Goal: Task Accomplishment & Management: Manage account settings

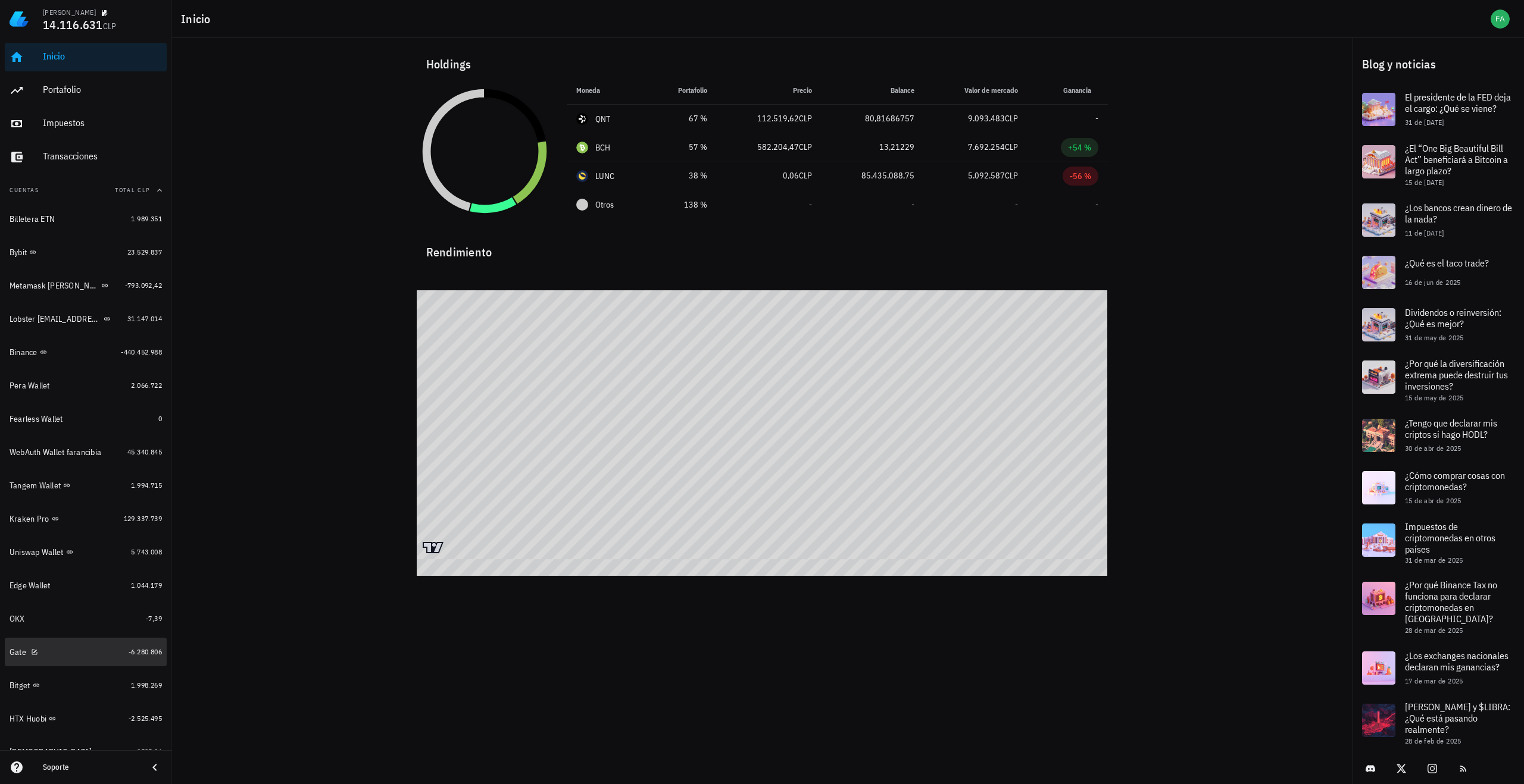
click at [79, 647] on div "Gate" at bounding box center [67, 652] width 115 height 12
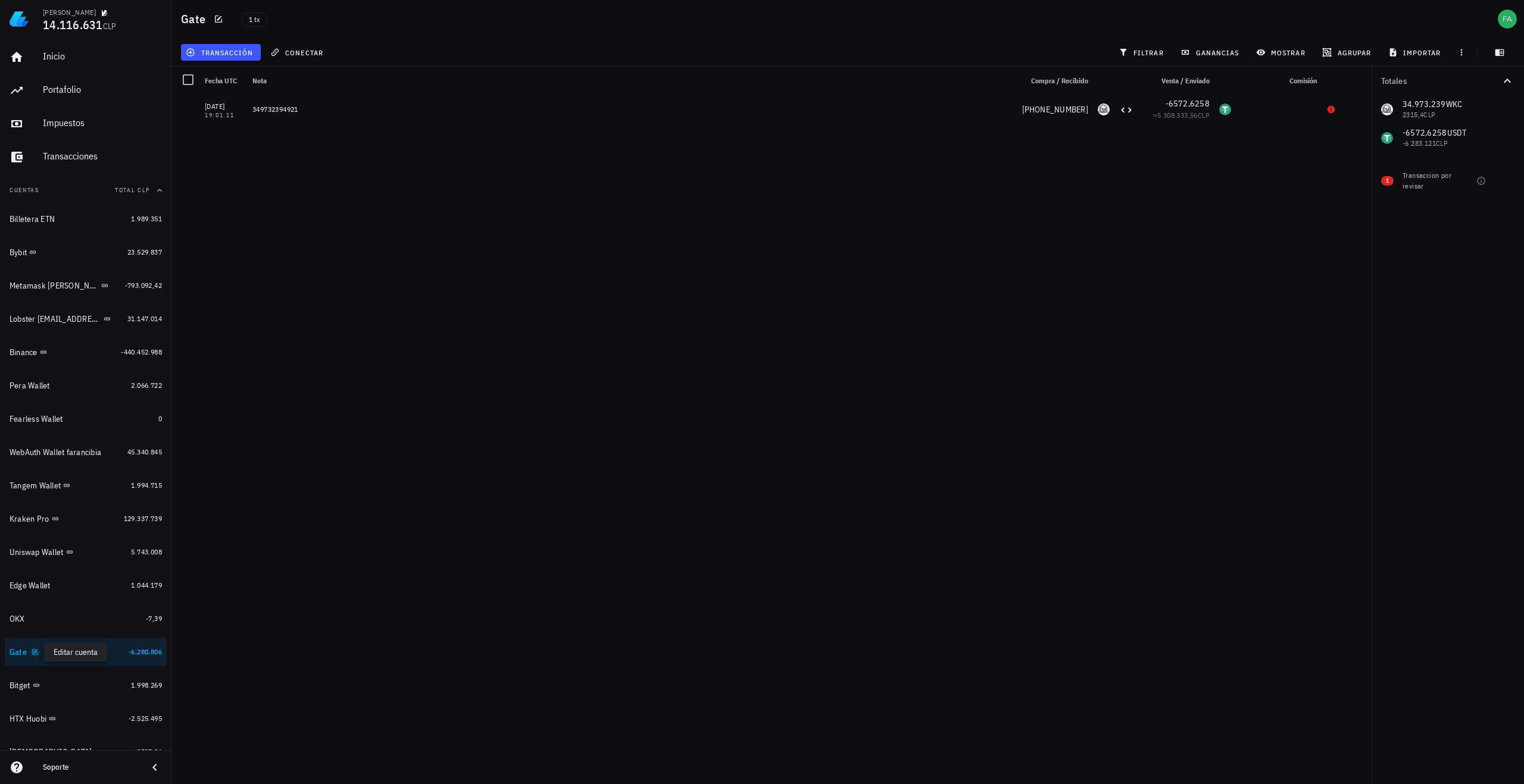
click at [35, 652] on icon "button" at bounding box center [36, 652] width 5 height 5
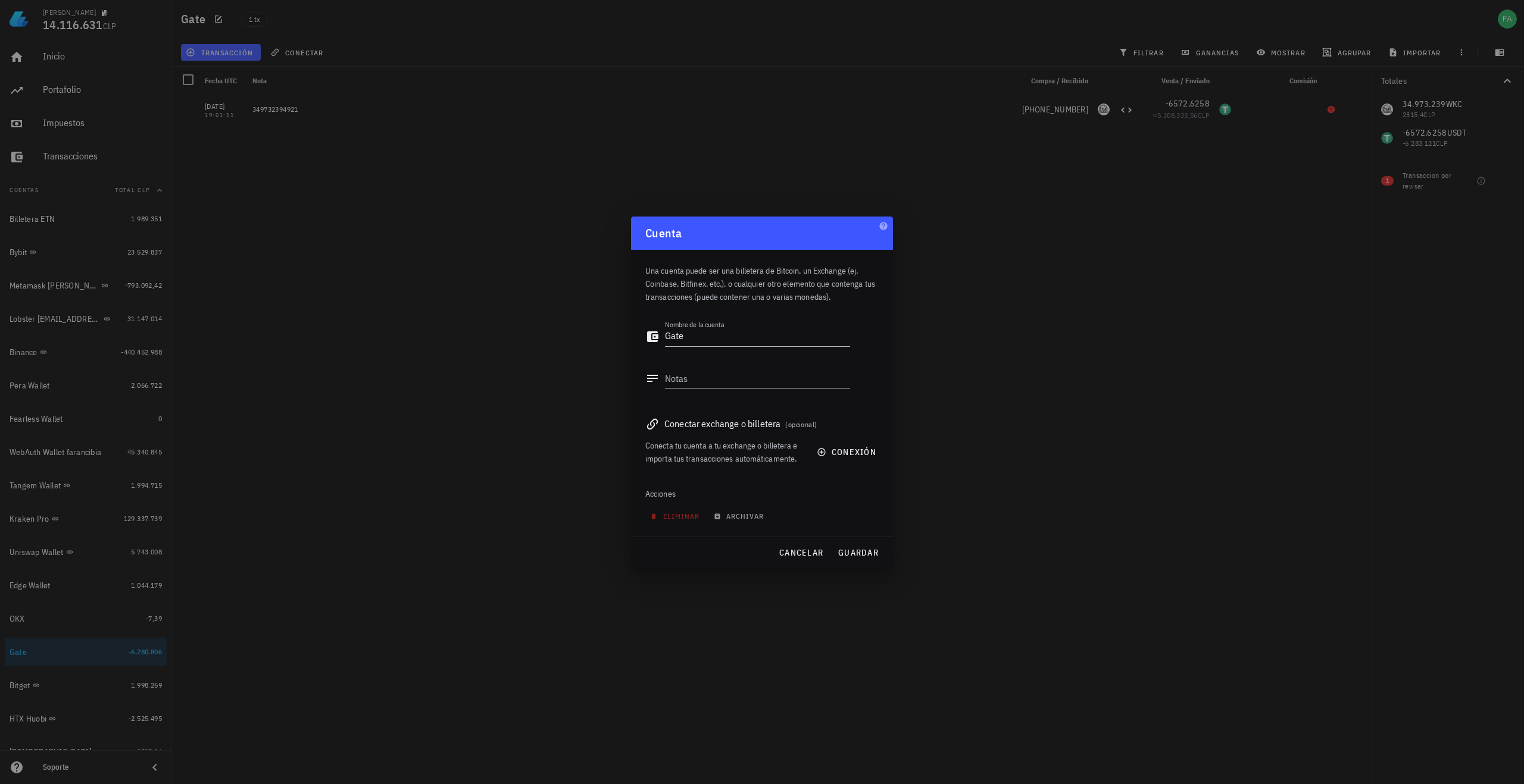
click at [699, 374] on textarea "Notas" at bounding box center [758, 378] width 185 height 19
type textarea "poseo 349.732.394.921 WKC"
click at [863, 555] on span "guardar" at bounding box center [859, 553] width 41 height 11
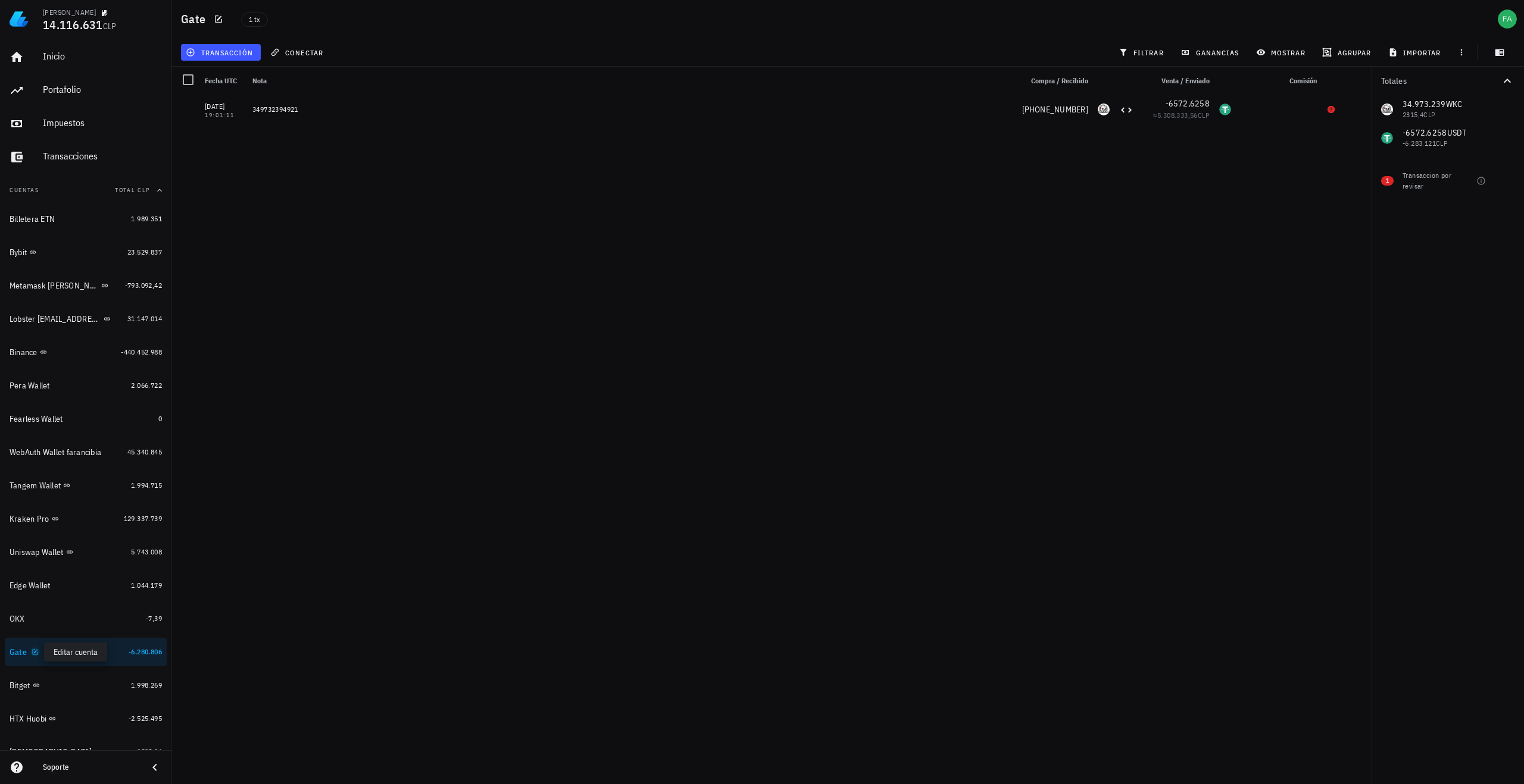
click at [32, 652] on icon "button" at bounding box center [35, 652] width 7 height 7
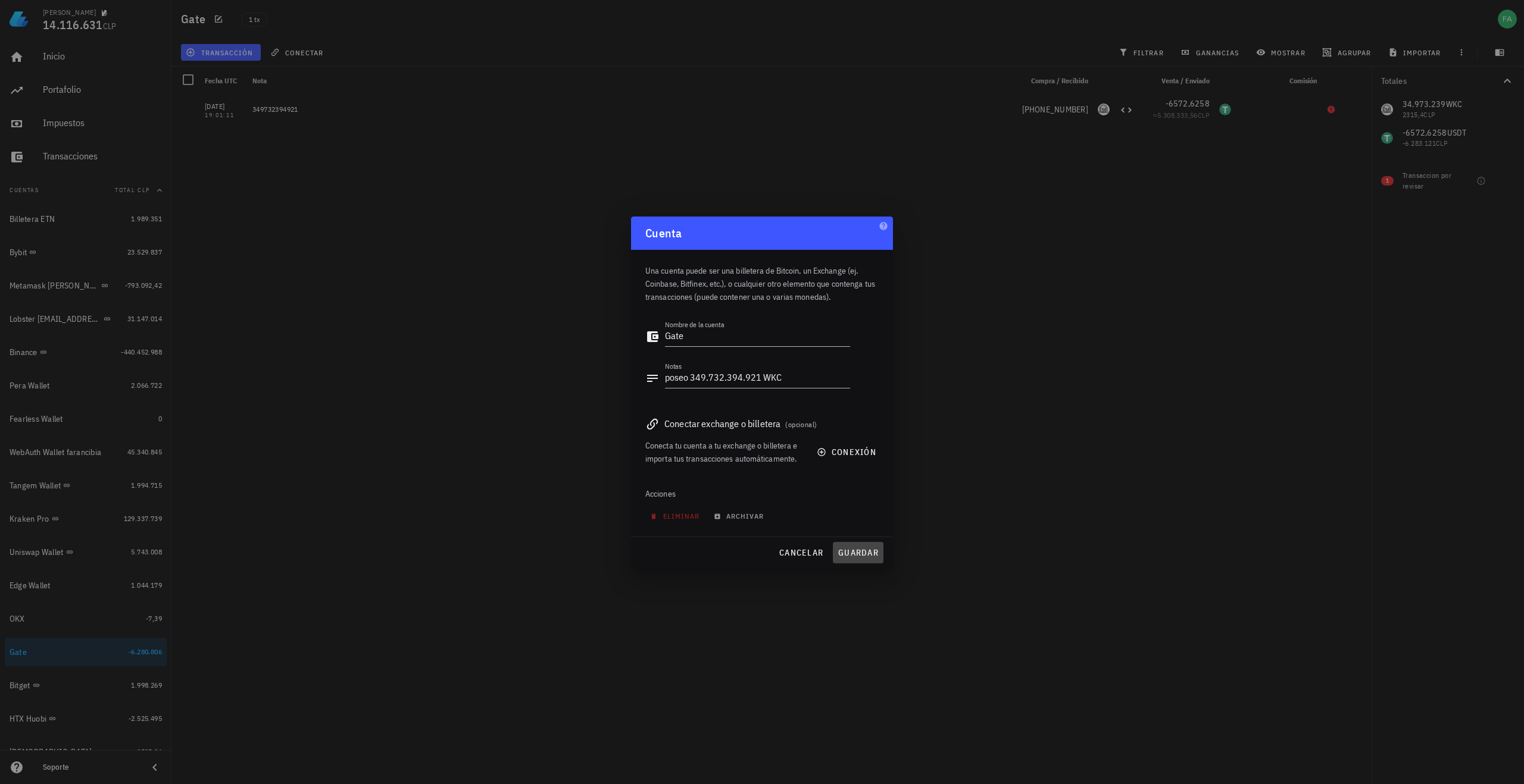
click at [872, 554] on span "guardar" at bounding box center [859, 553] width 41 height 11
